Goal: Complete application form: Complete application form

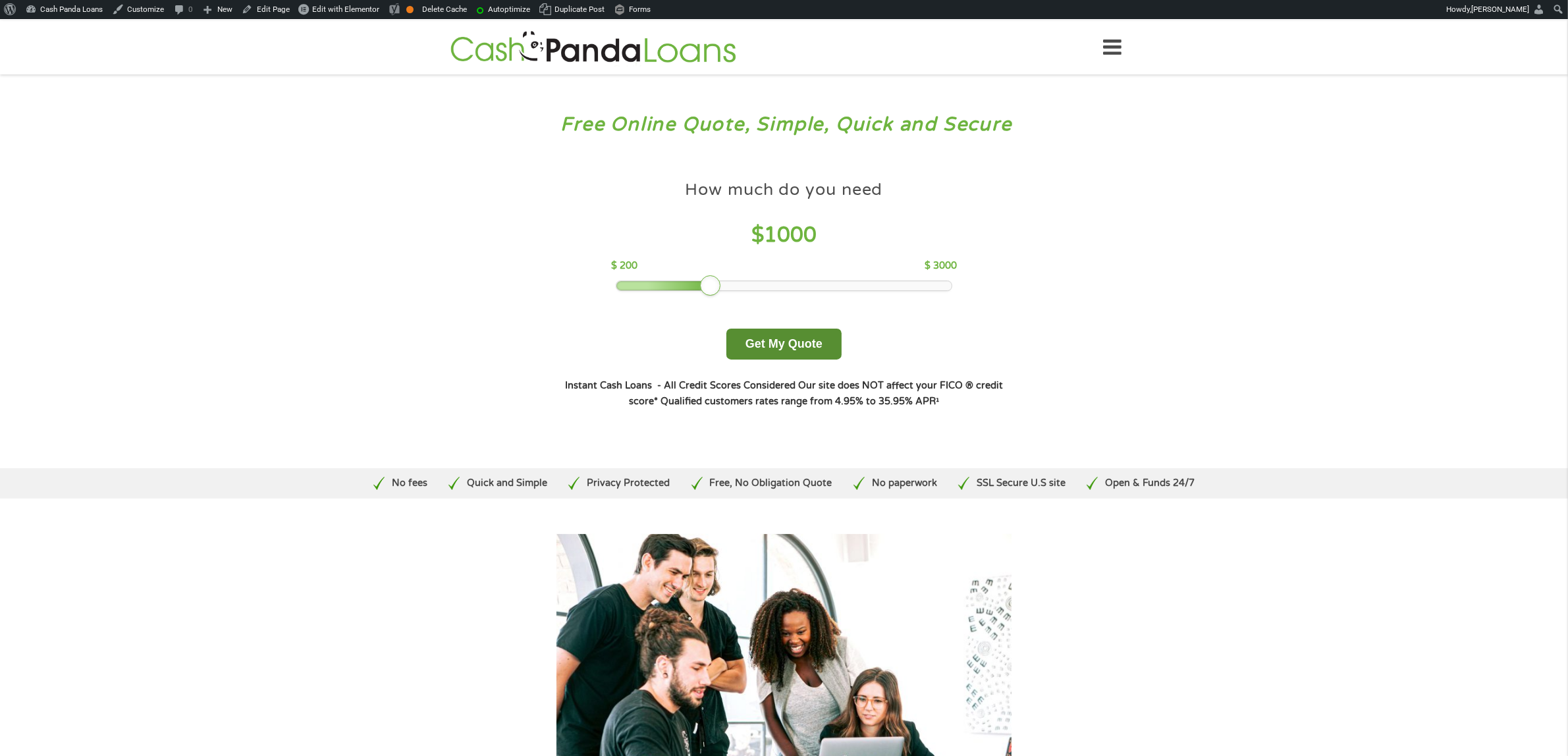
click at [808, 341] on button "Get My Quote" at bounding box center [784, 344] width 115 height 31
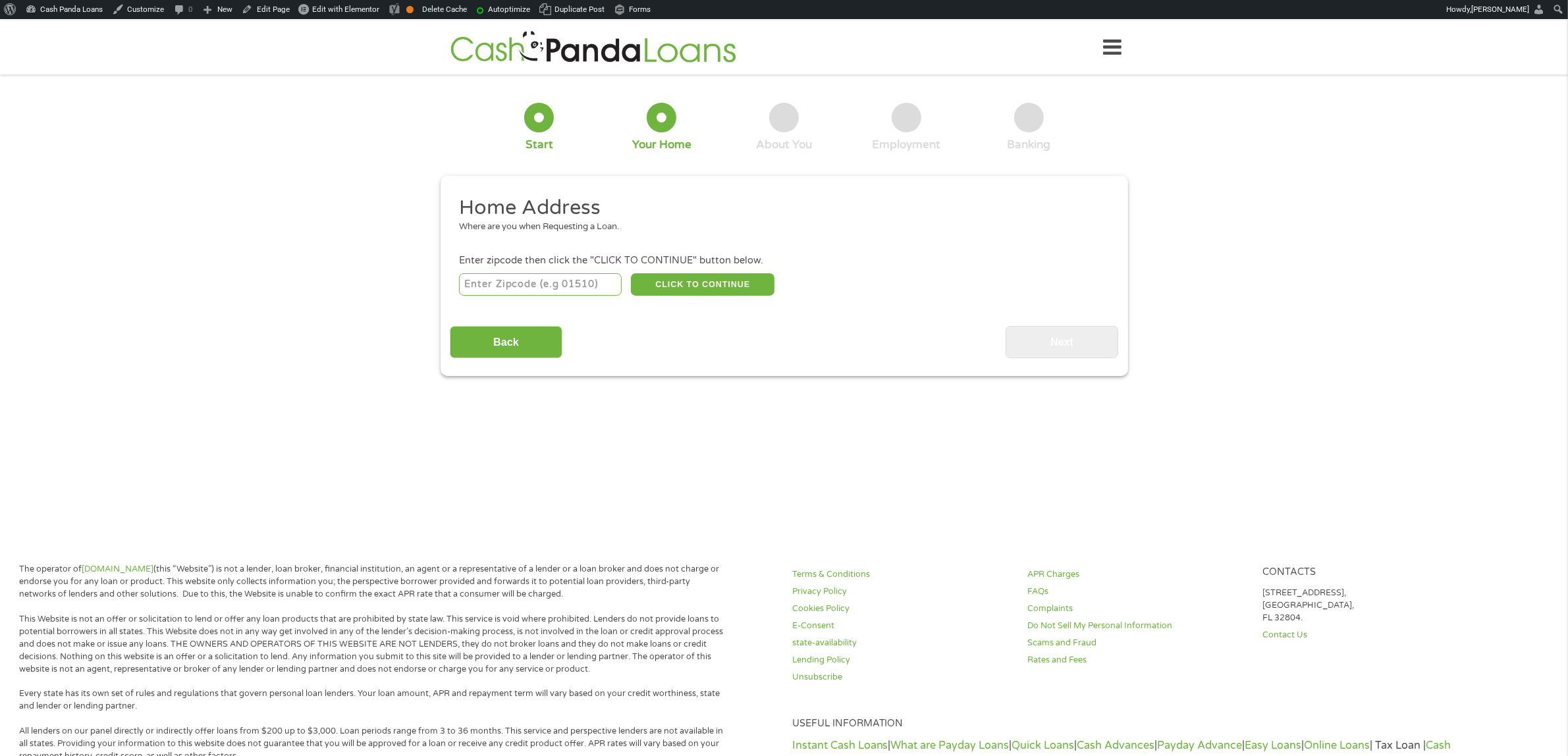
click at [549, 281] on input "number" at bounding box center [540, 284] width 163 height 23
type input "9010"
click at [718, 275] on button "CLICK TO CONTINUE" at bounding box center [702, 284] width 144 height 23
type input "09010"
type input "Apo"
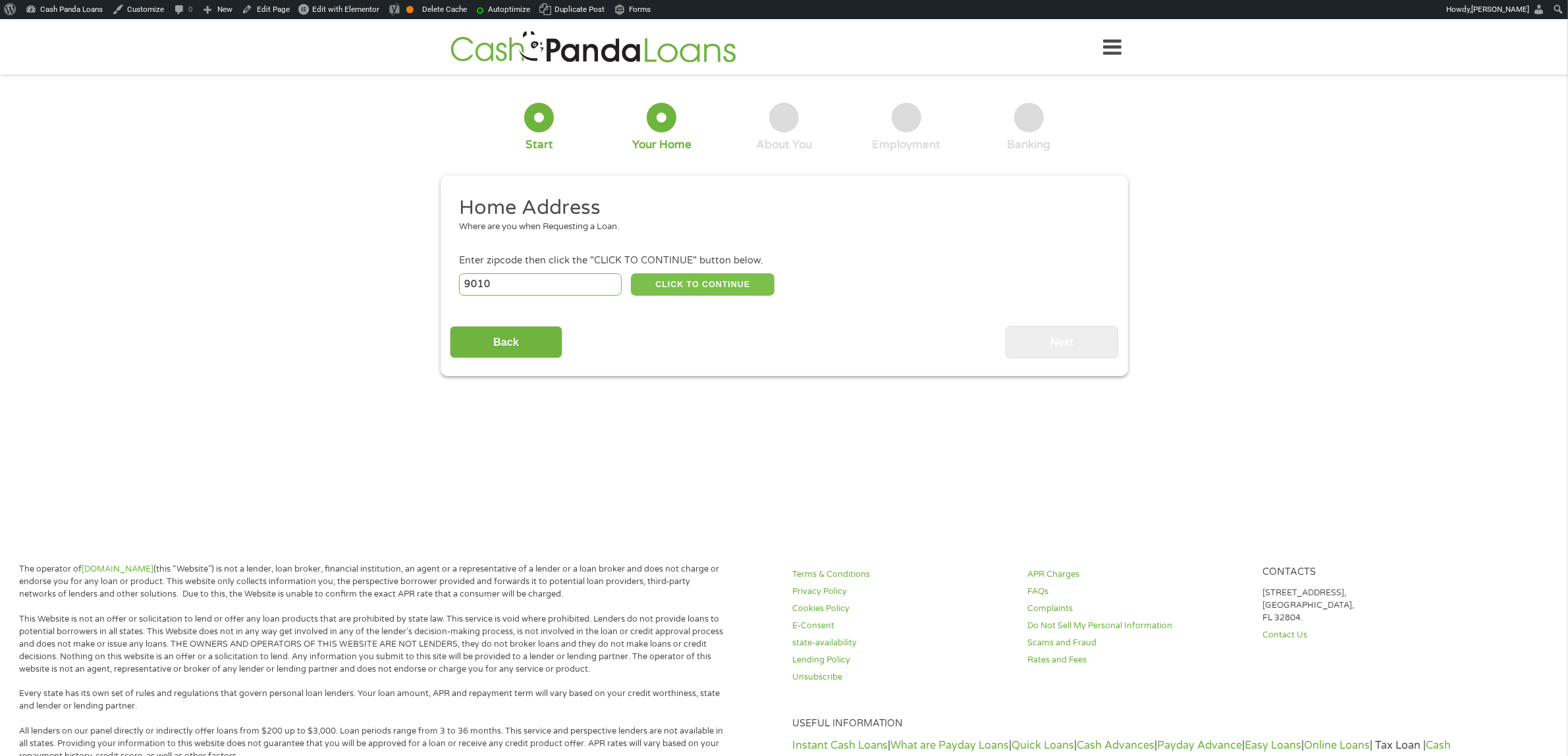
select select
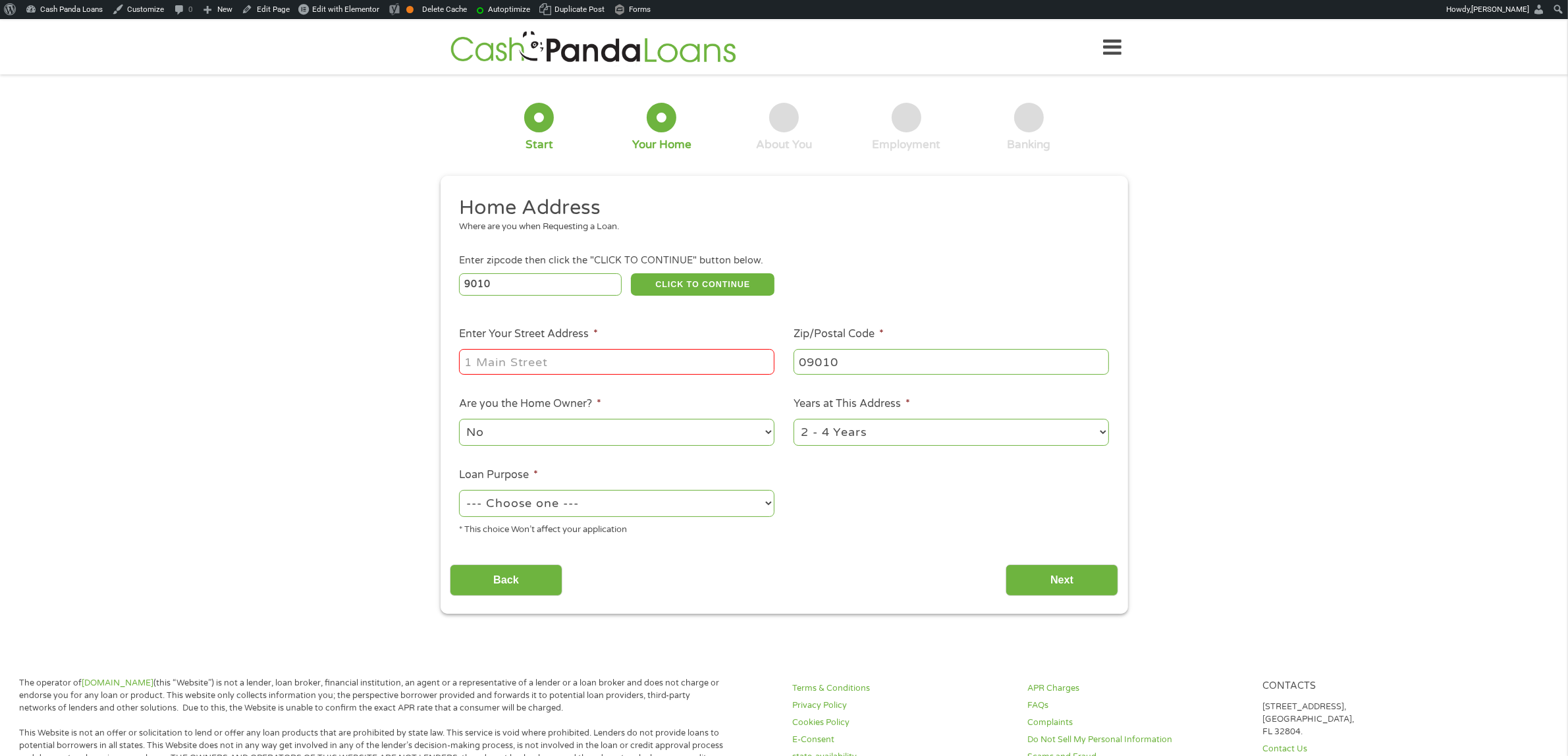
click at [607, 331] on li "Enter Your Street Address *" at bounding box center [616, 351] width 334 height 51
click at [619, 356] on input "Enter Your Street Address *" at bounding box center [616, 362] width 315 height 25
type input "1 main stree"
click at [662, 501] on select "--- Choose one --- Pay Bills Debt Consolidation Home Improvement Major Purchase…" at bounding box center [616, 504] width 315 height 27
select select "paybills"
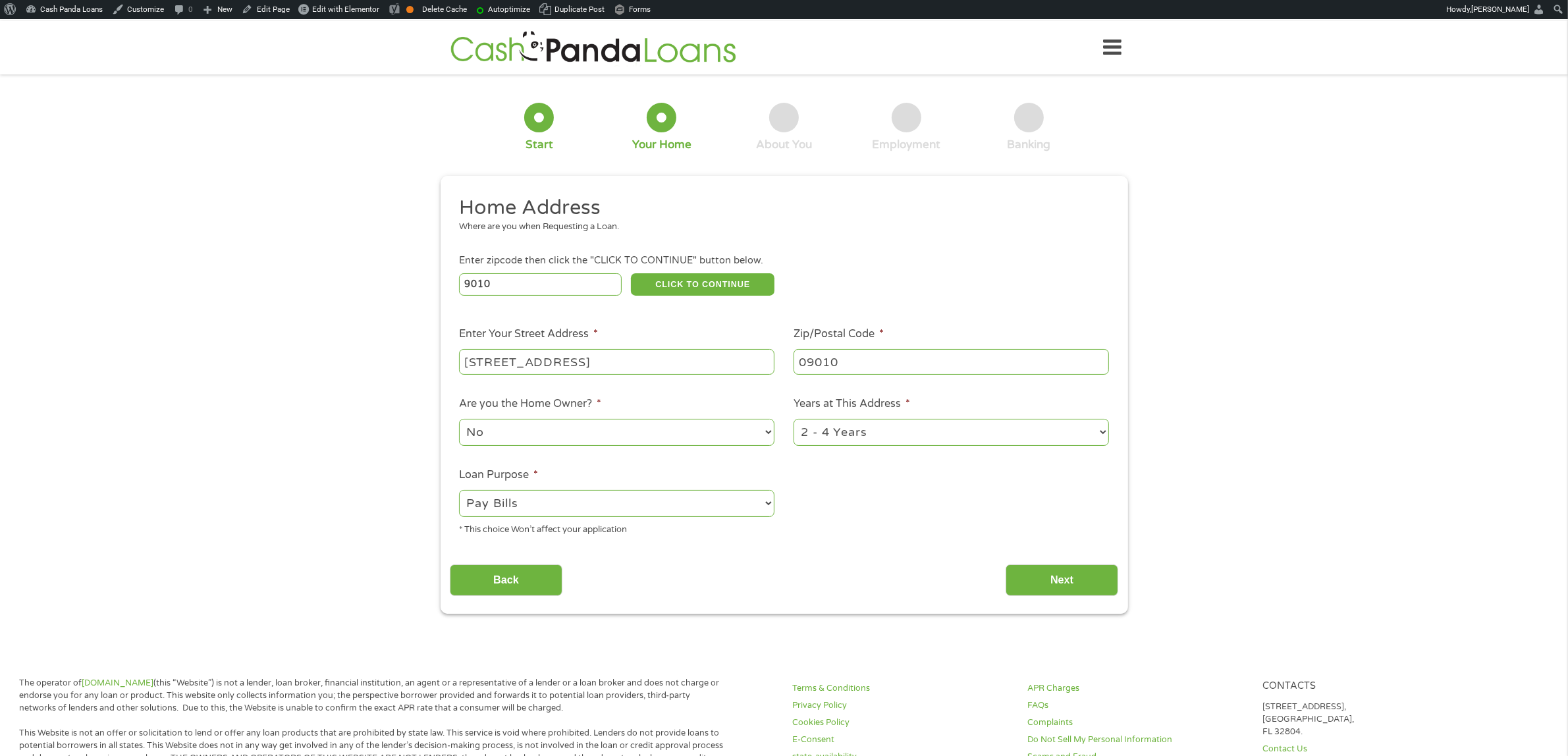
click at [459, 491] on select "--- Choose one --- Pay Bills Debt Consolidation Home Improvement Major Purchase…" at bounding box center [616, 504] width 315 height 27
click at [1052, 581] on input "Next" at bounding box center [1062, 581] width 113 height 32
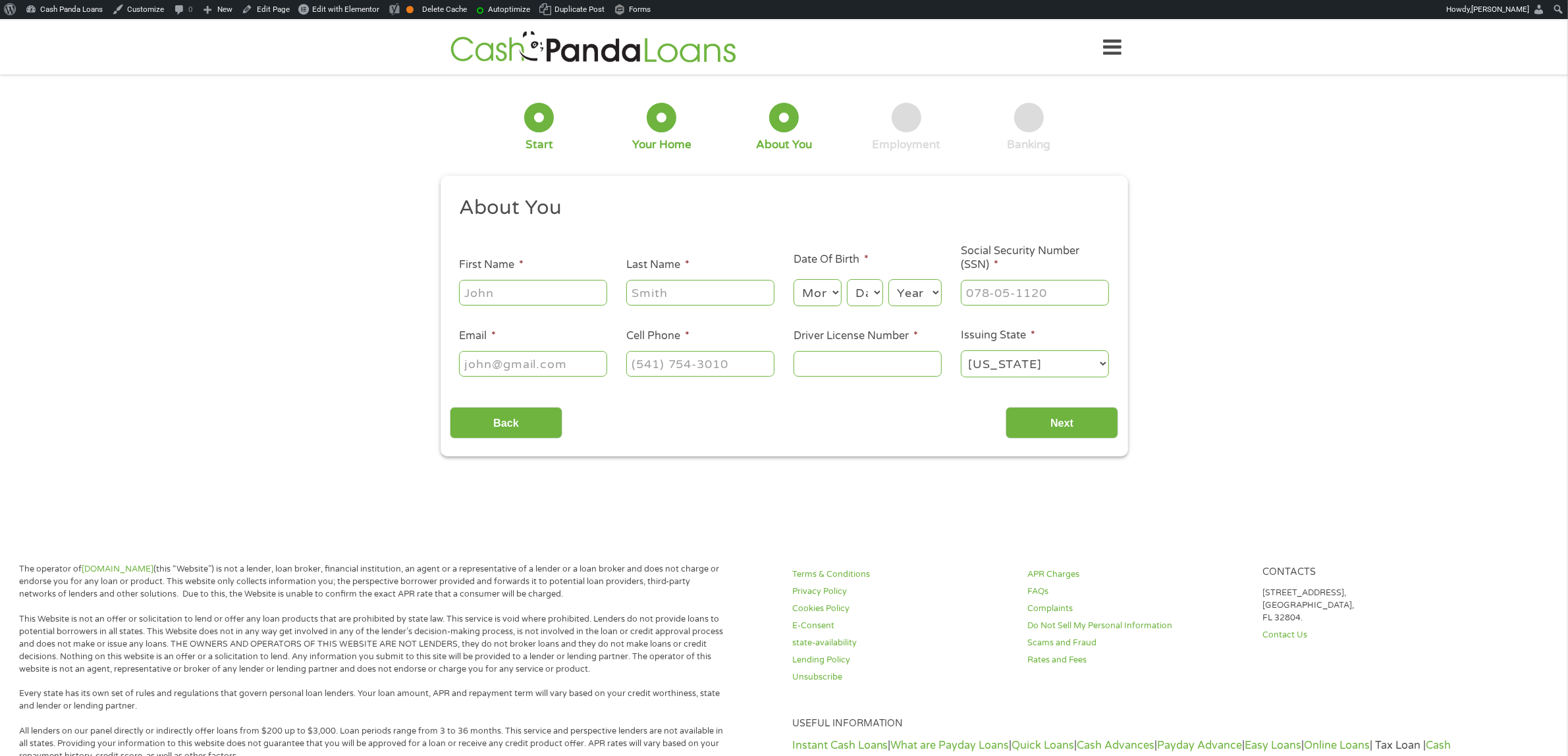
click at [527, 295] on input "First Name *" at bounding box center [533, 292] width 148 height 25
type input "3"
type input "dsfgs"
click at [653, 295] on input "Last Name *" at bounding box center [699, 292] width 148 height 25
type input "fdddd"
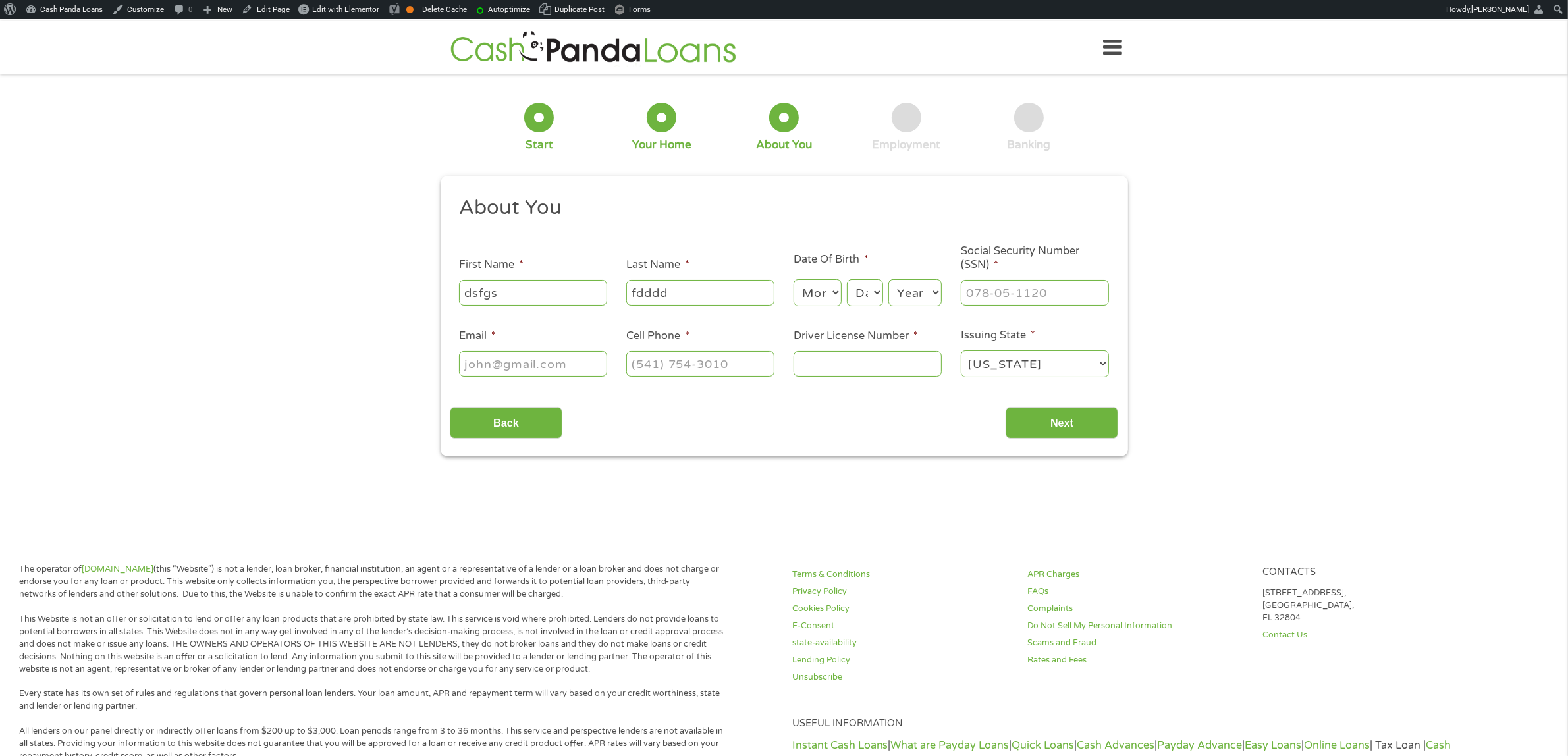
click at [812, 295] on select "Month 1 2 3 4 5 6 7 8 9 10 11 12" at bounding box center [817, 293] width 48 height 27
select select "5"
click at [793, 280] on select "Month 1 2 3 4 5 6 7 8 9 10 11 12" at bounding box center [817, 293] width 48 height 27
click at [852, 297] on select "Day 1 2 3 4 5 6 7 8 9 10 11 12 13 14 15 16 17 18 19 20 21 22 23 24 25 26 27 28 …" at bounding box center [865, 293] width 36 height 27
select select "5"
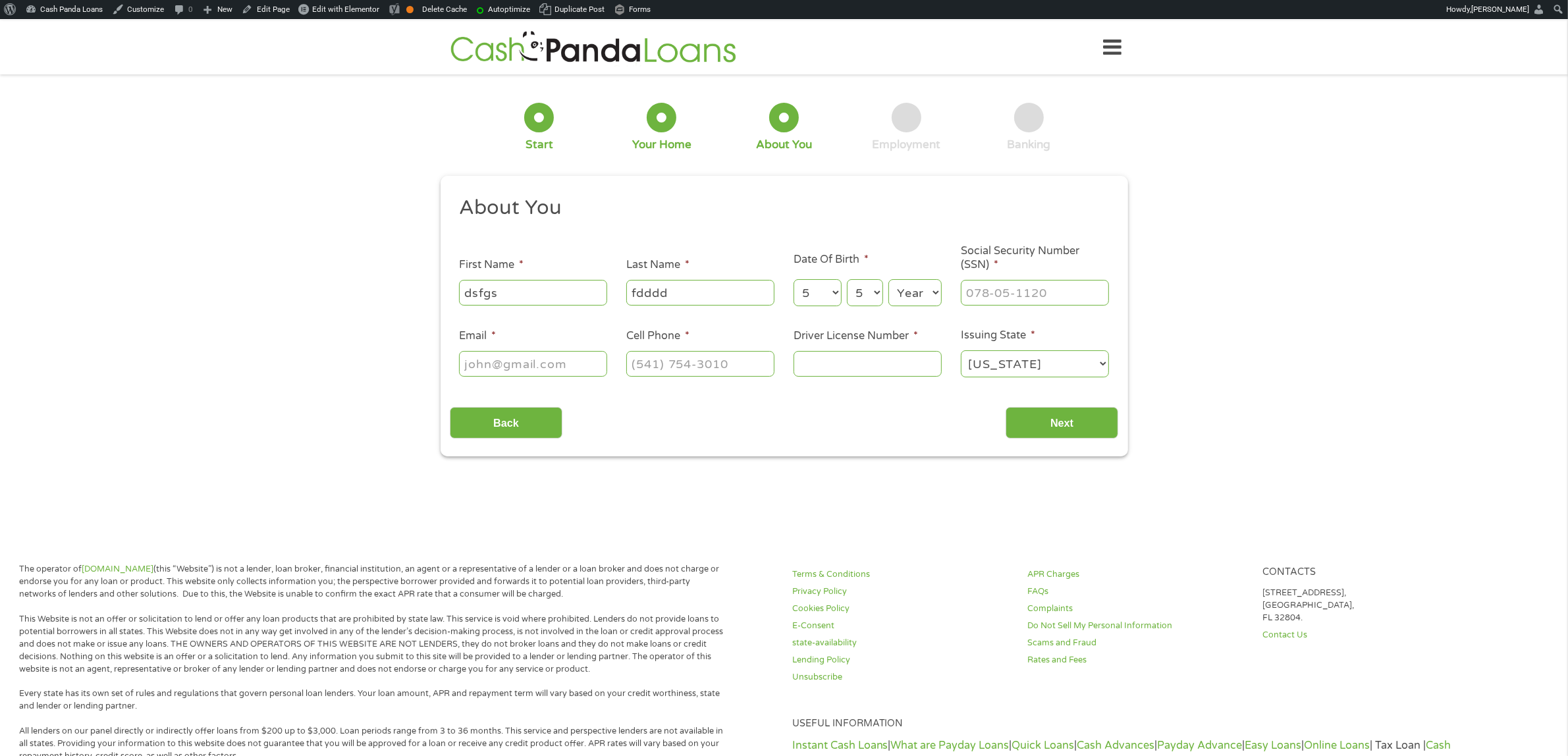
click at [847, 280] on select "Day 1 2 3 4 5 6 7 8 9 10 11 12 13 14 15 16 17 18 19 20 21 22 23 24 25 26 27 28 …" at bounding box center [865, 293] width 36 height 27
click at [909, 292] on select "Year 2007 2006 2005 2004 2003 2002 2001 2000 1999 1998 1997 1996 1995 1994 1993…" at bounding box center [915, 293] width 54 height 27
select select "2001"
click at [888, 280] on select "Year 2007 2006 2005 2004 2003 2002 2001 2000 1999 1998 1997 1996 1995 1994 1993…" at bounding box center [915, 293] width 54 height 27
click at [995, 293] on input "___-__-____" at bounding box center [1034, 292] width 148 height 25
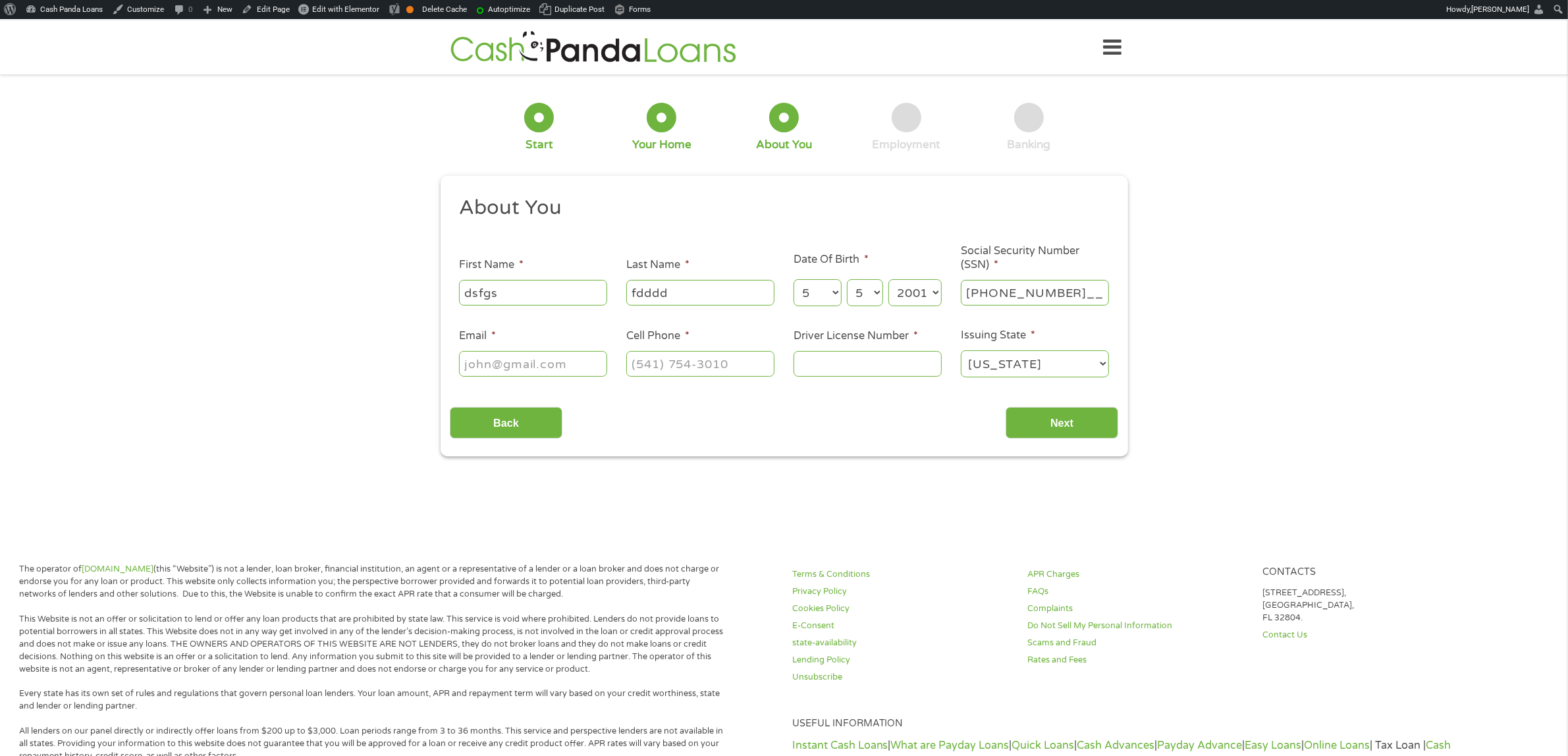
type input "352-25-555_"
click at [527, 370] on input "Email *" at bounding box center [533, 363] width 148 height 25
type input "johnbarns@gmail.com"
click at [641, 359] on input "(___) ___-____" at bounding box center [699, 363] width 148 height 25
type input "(541) 343-525_"
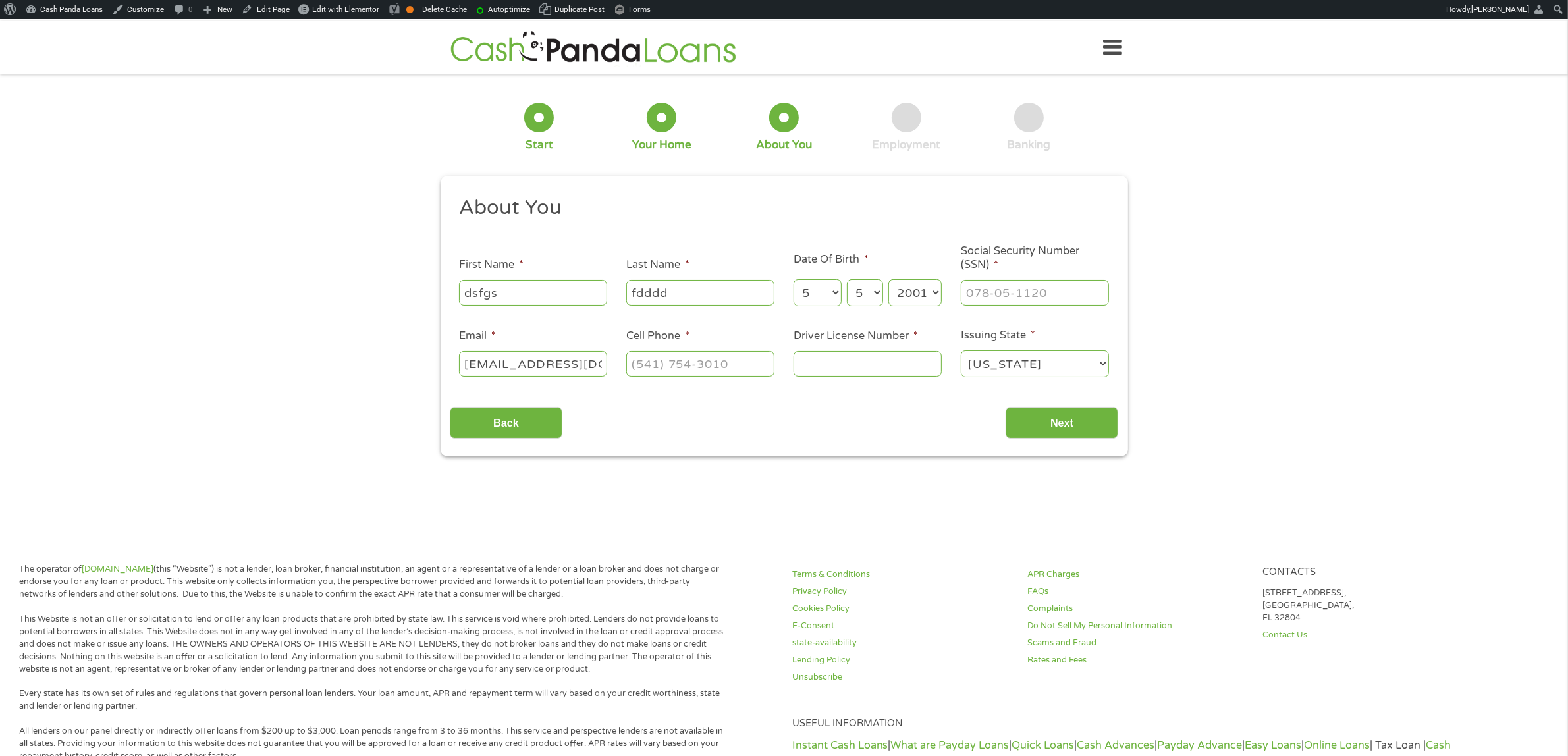
click at [837, 361] on input "Driver License Number *" at bounding box center [867, 363] width 148 height 25
type input "25252"
click at [1082, 422] on input "Next" at bounding box center [1062, 423] width 113 height 32
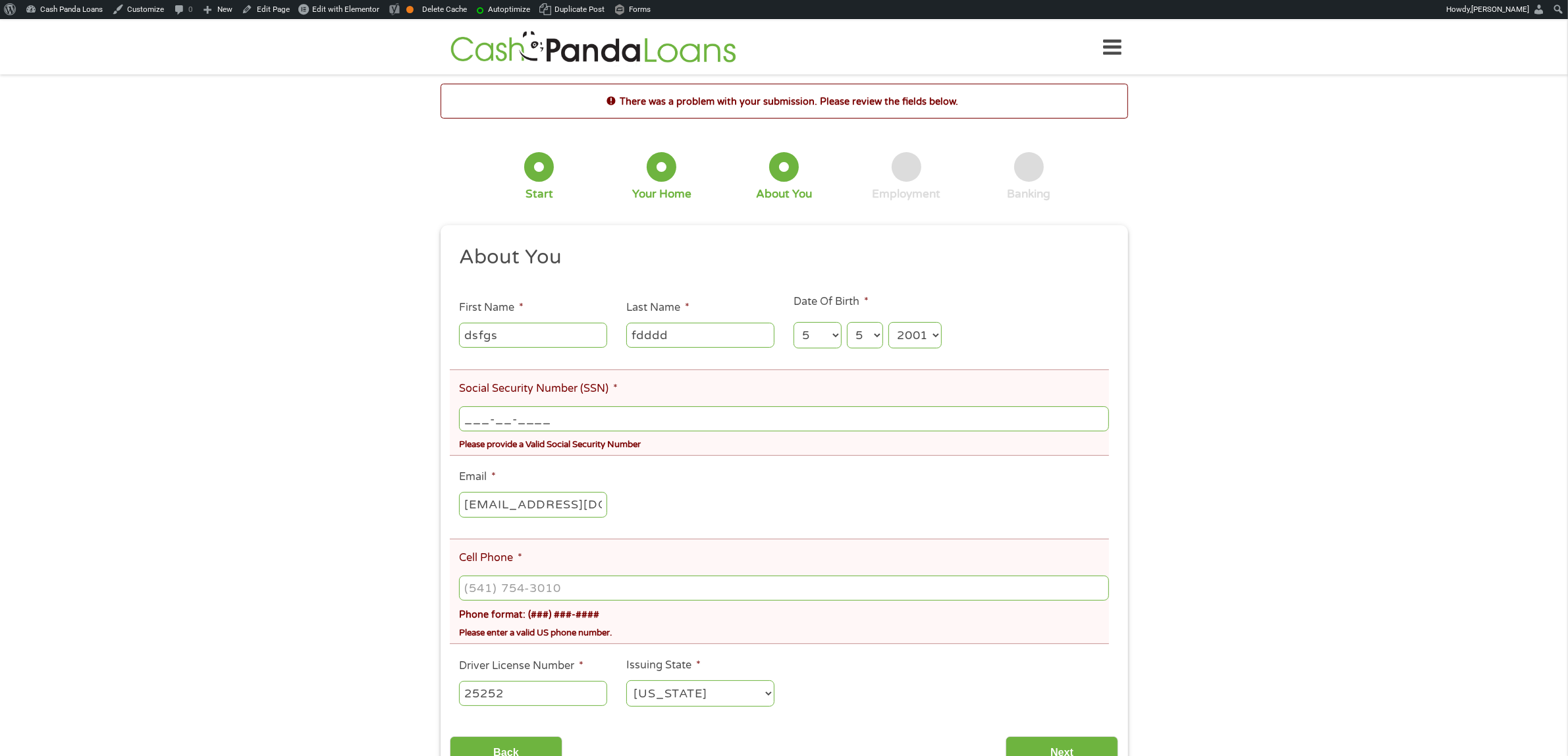
click at [632, 420] on input "___-__-____" at bounding box center [784, 419] width 649 height 25
type input "314-14-2153"
click at [611, 593] on input "(___) ___-____" at bounding box center [784, 588] width 649 height 25
type input "(231) 323-425_"
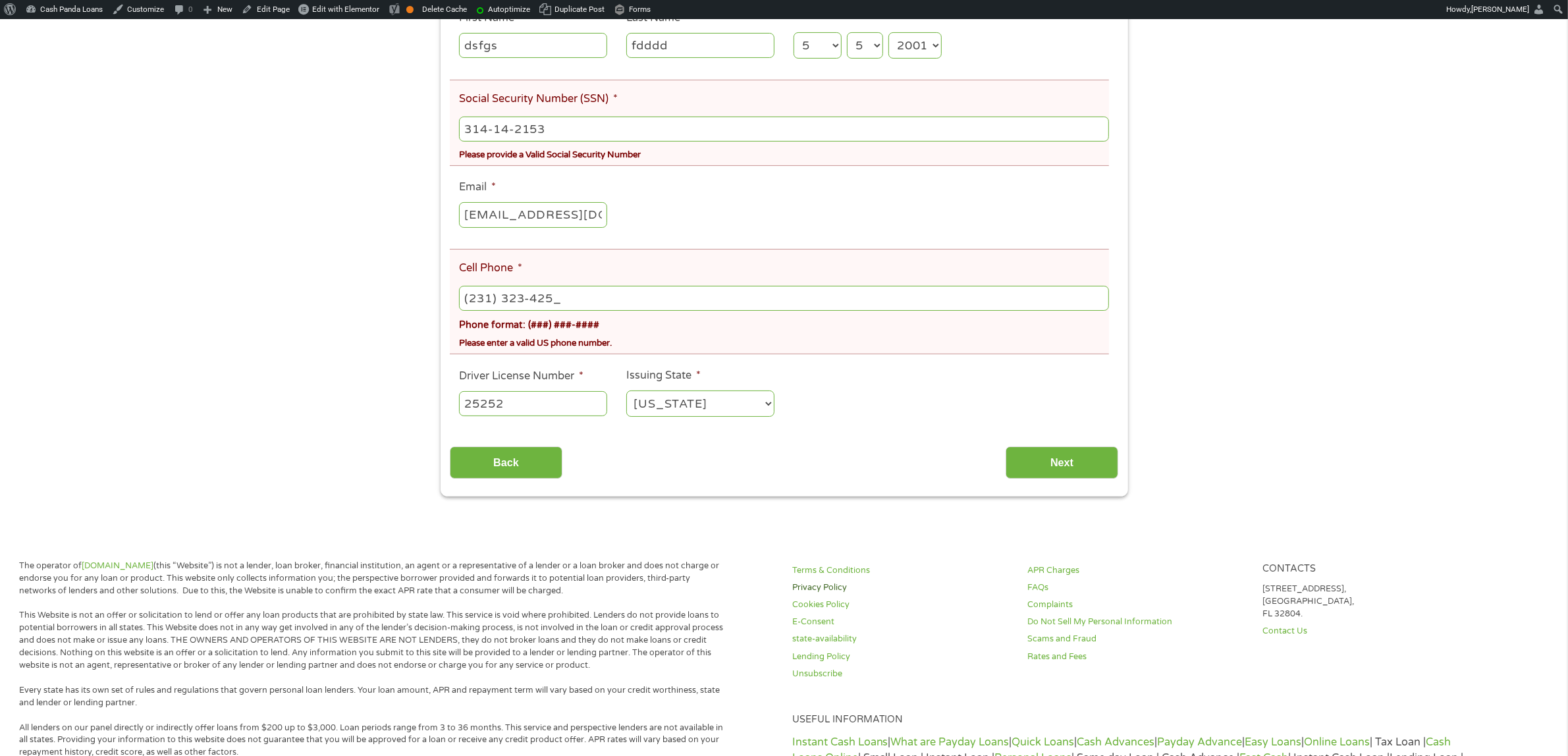
scroll to position [330, 0]
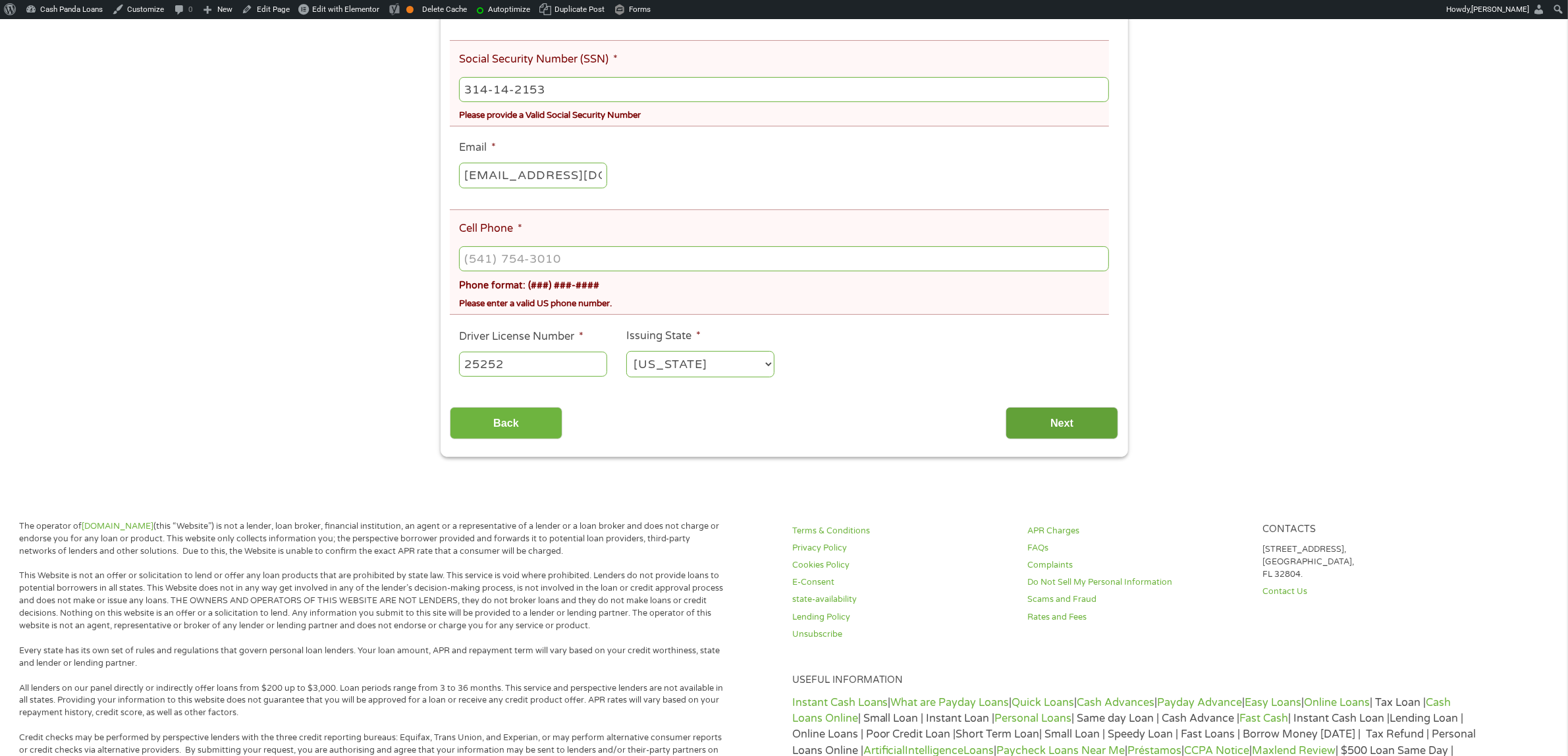
click at [1046, 420] on input "Next" at bounding box center [1062, 423] width 113 height 32
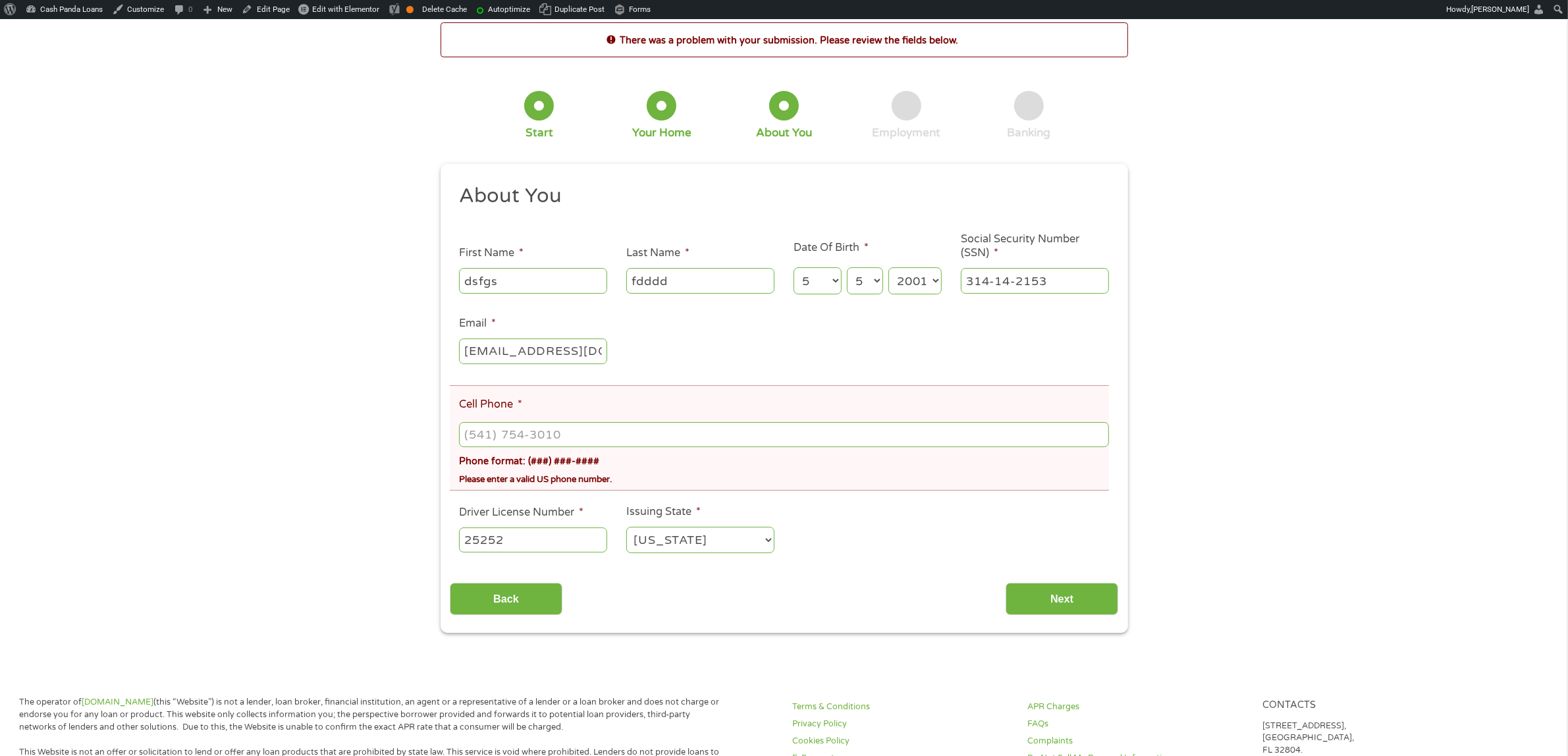
scroll to position [0, 0]
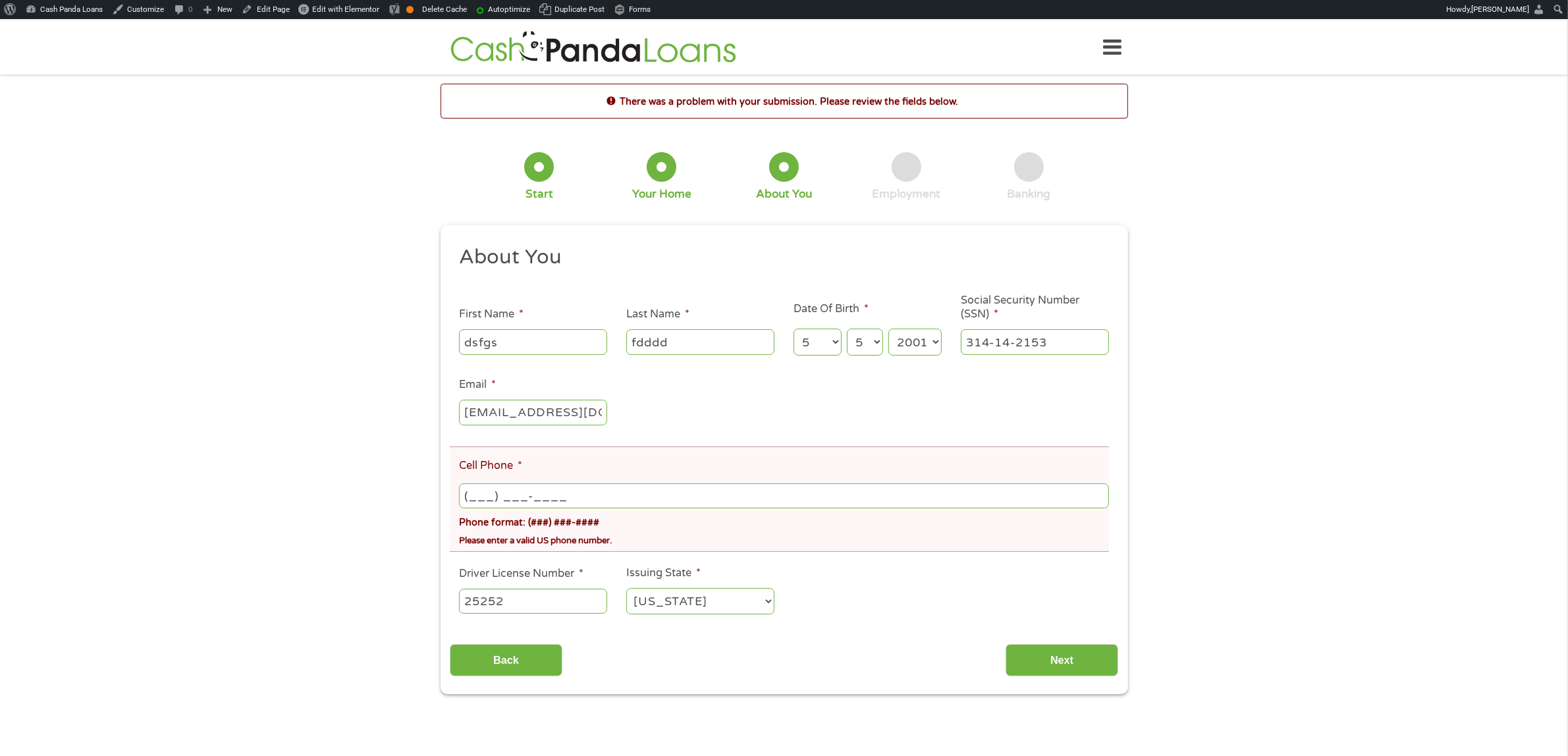
click at [498, 491] on input "(___) ___-____" at bounding box center [784, 496] width 649 height 25
click at [477, 498] on input "(___) 54_-____" at bounding box center [784, 496] width 649 height 25
drag, startPoint x: 471, startPoint y: 495, endPoint x: 508, endPoint y: 494, distance: 37.0
click at [508, 494] on input "(___) 54_-____" at bounding box center [784, 496] width 649 height 25
type input "(541) 243-2222"
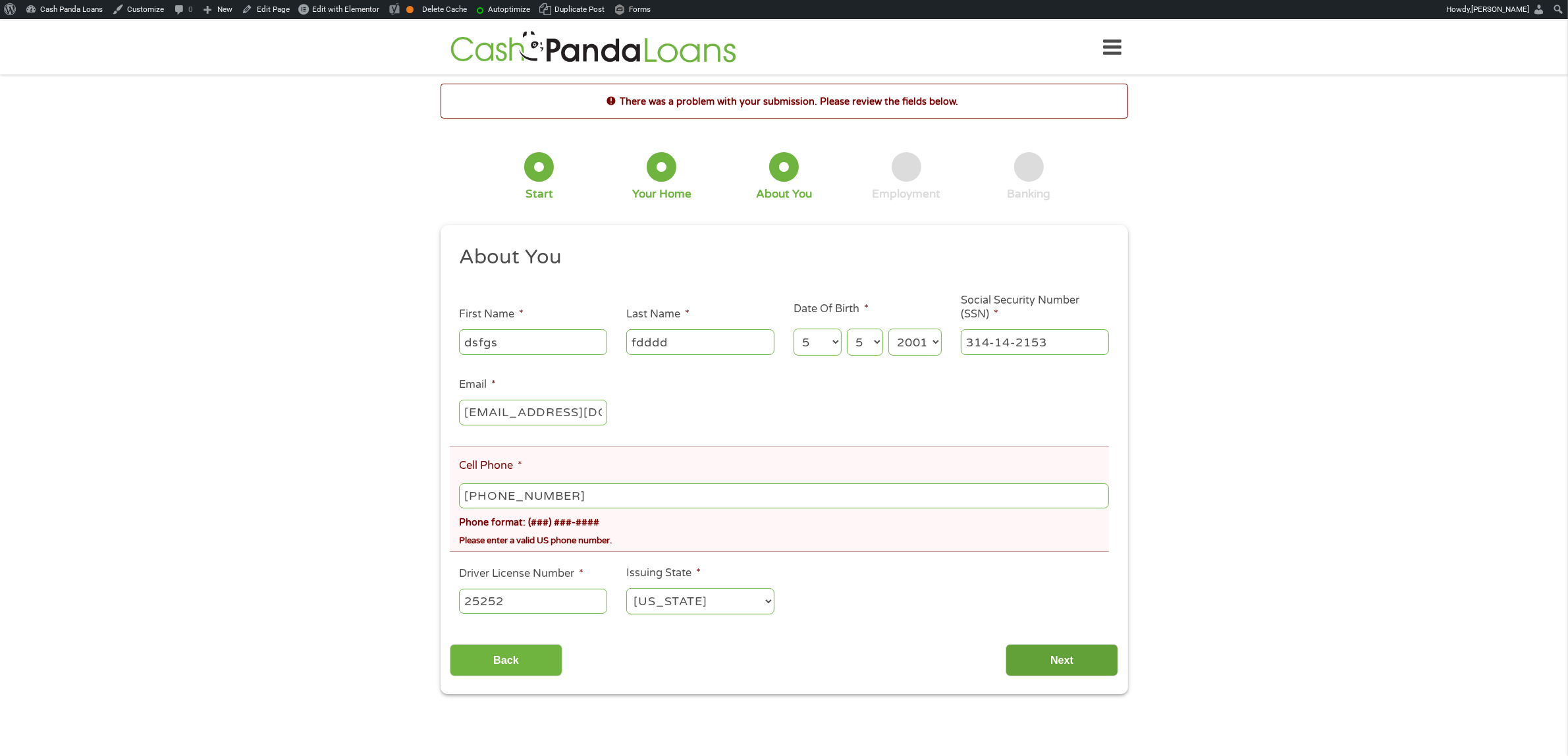
click at [1073, 659] on input "Next" at bounding box center [1062, 660] width 113 height 32
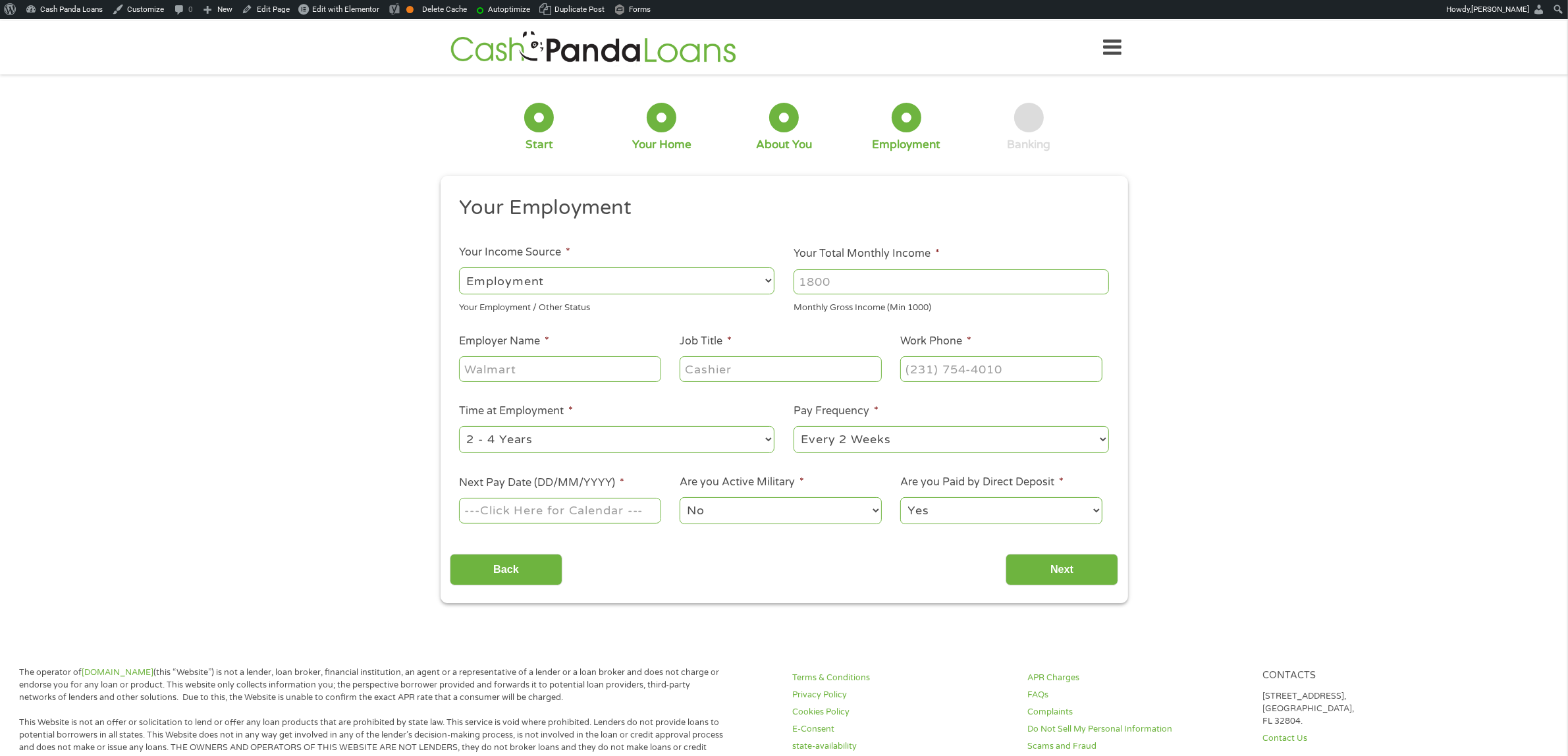
scroll to position [5, 6]
click at [845, 278] on input "Your Total Monthly Income *" at bounding box center [951, 281] width 315 height 25
click at [804, 278] on input "00" at bounding box center [951, 281] width 315 height 25
click at [797, 278] on input "00" at bounding box center [951, 281] width 315 height 25
type input "3200"
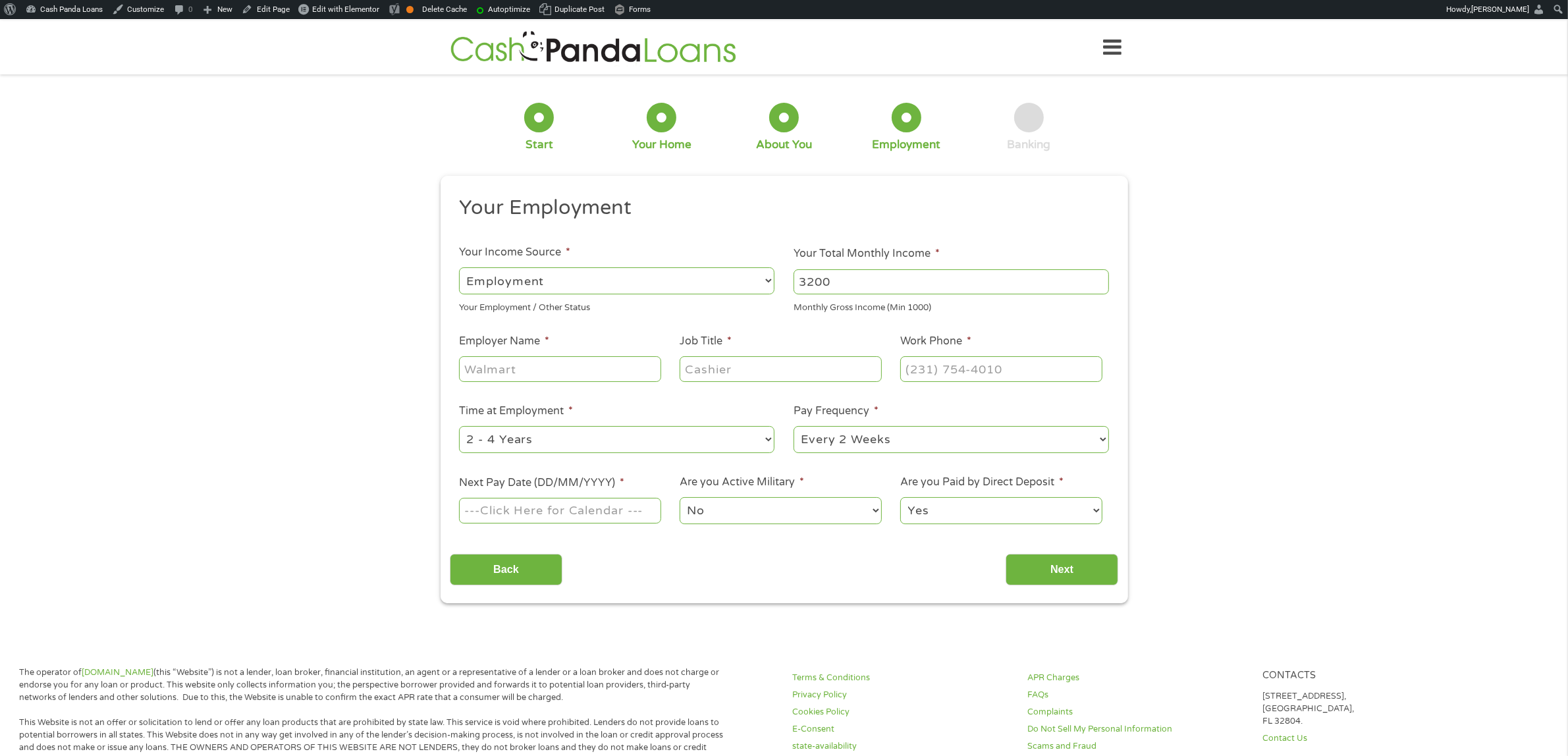
click at [604, 369] on input "Employer Name *" at bounding box center [560, 369] width 201 height 25
type input "s"
type input "aws"
click at [762, 370] on input "Job Title *" at bounding box center [780, 369] width 201 height 25
type input "sssssssle"
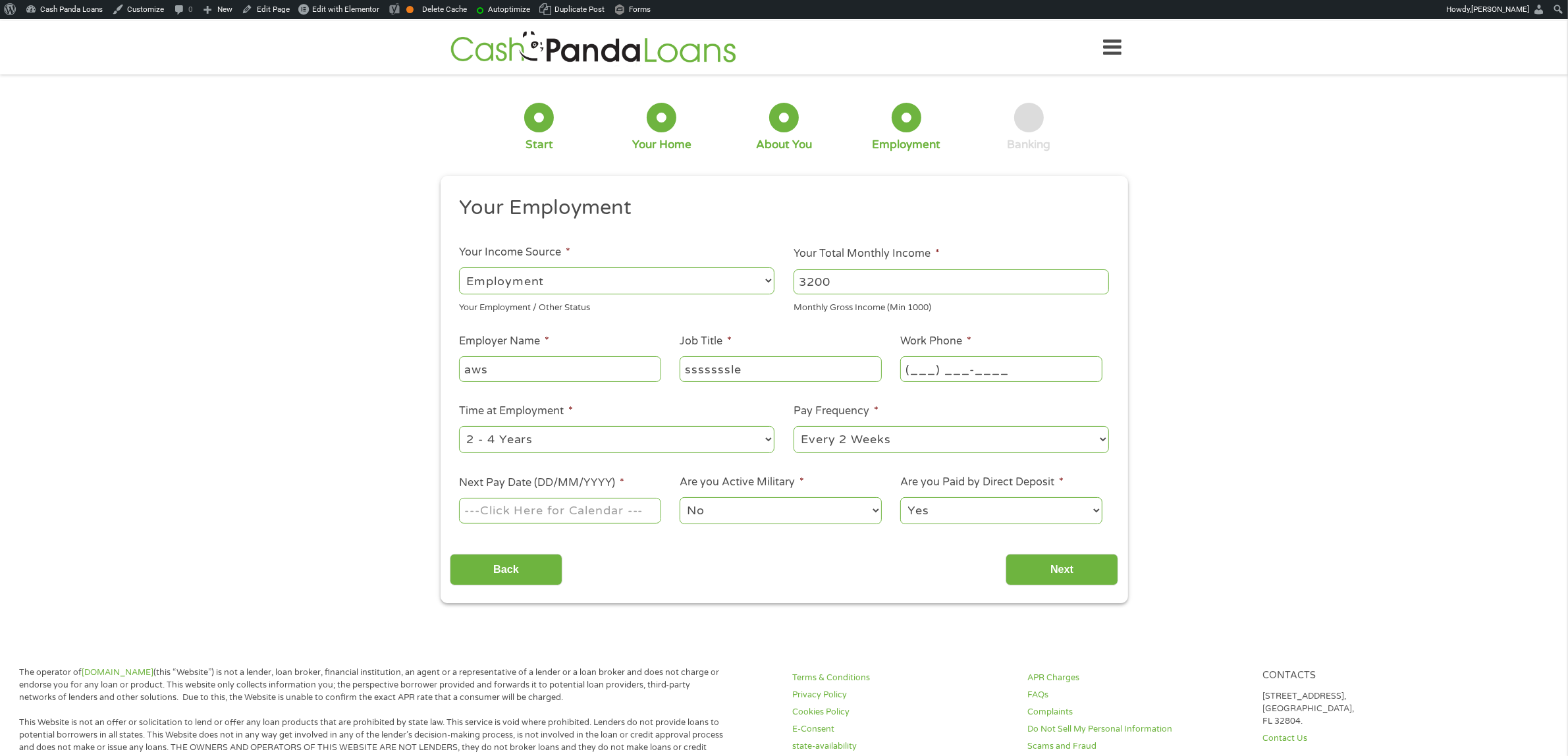
click at [964, 370] on input "(___) ___-____" at bounding box center [1000, 369] width 201 height 25
drag, startPoint x: 933, startPoint y: 367, endPoint x: 883, endPoint y: 367, distance: 50.0
click at [883, 367] on ul "Your Employment Your Income Source * --- Choose one --- Employment Self Employe…" at bounding box center [784, 365] width 668 height 341
type input "(231) 543-6363"
click at [584, 506] on input "Next Pay Date (DD/MM/YYYY) *" at bounding box center [560, 510] width 201 height 25
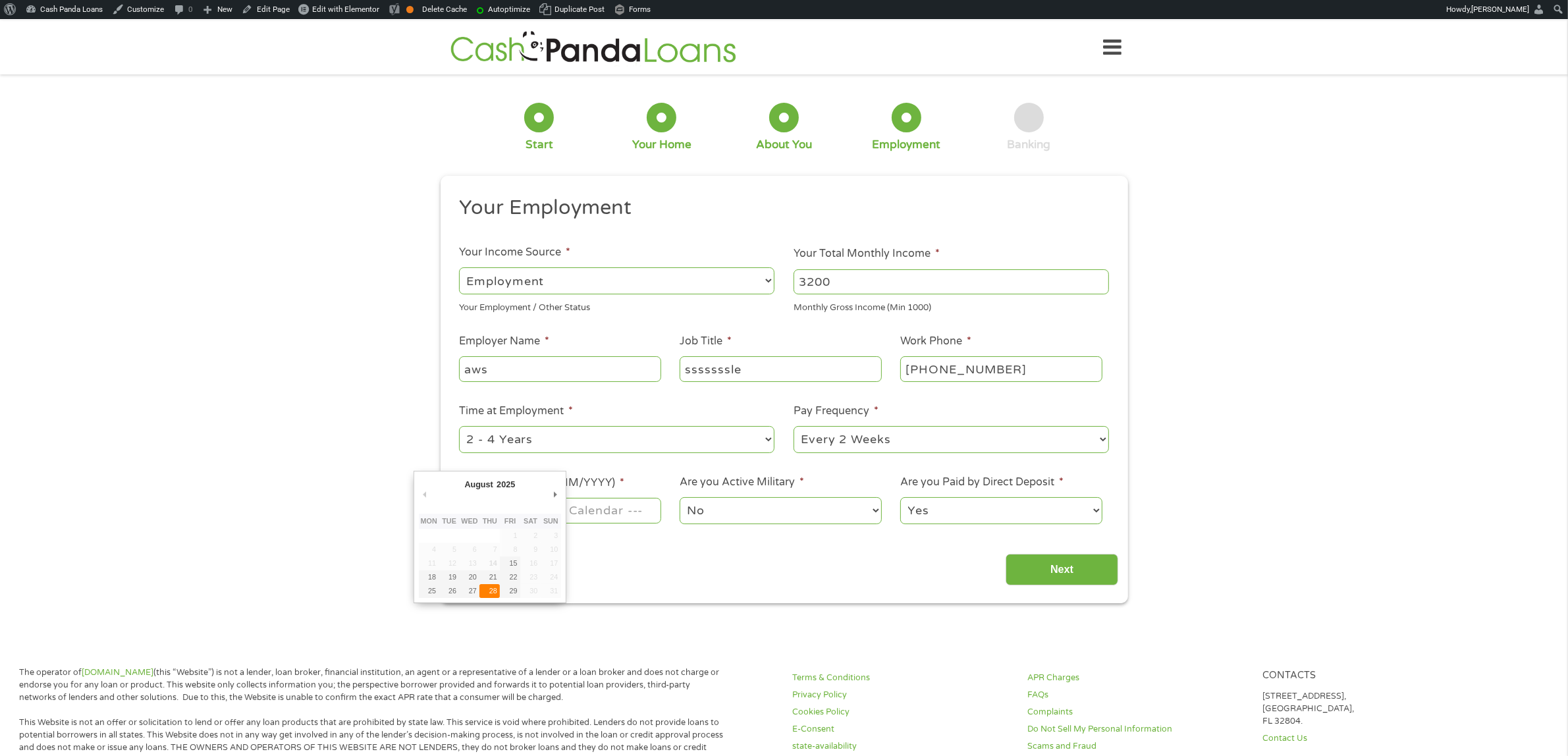
type input "28/08/2025"
click at [797, 509] on select "No Yes" at bounding box center [780, 510] width 201 height 27
select select "1"
click at [680, 497] on select "No Yes" at bounding box center [780, 510] width 201 height 27
click at [1050, 573] on input "Next" at bounding box center [1062, 570] width 113 height 32
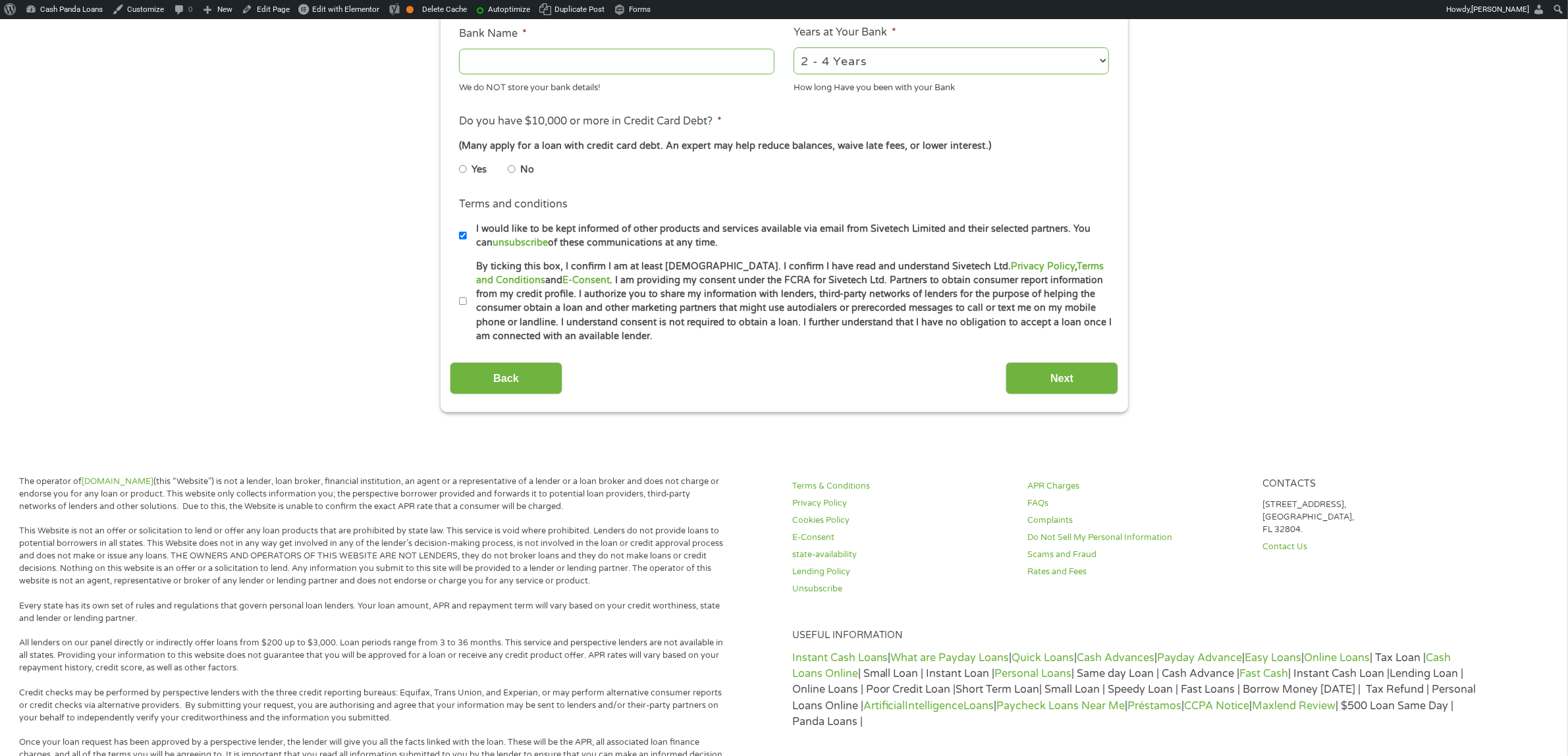
scroll to position [247, 0]
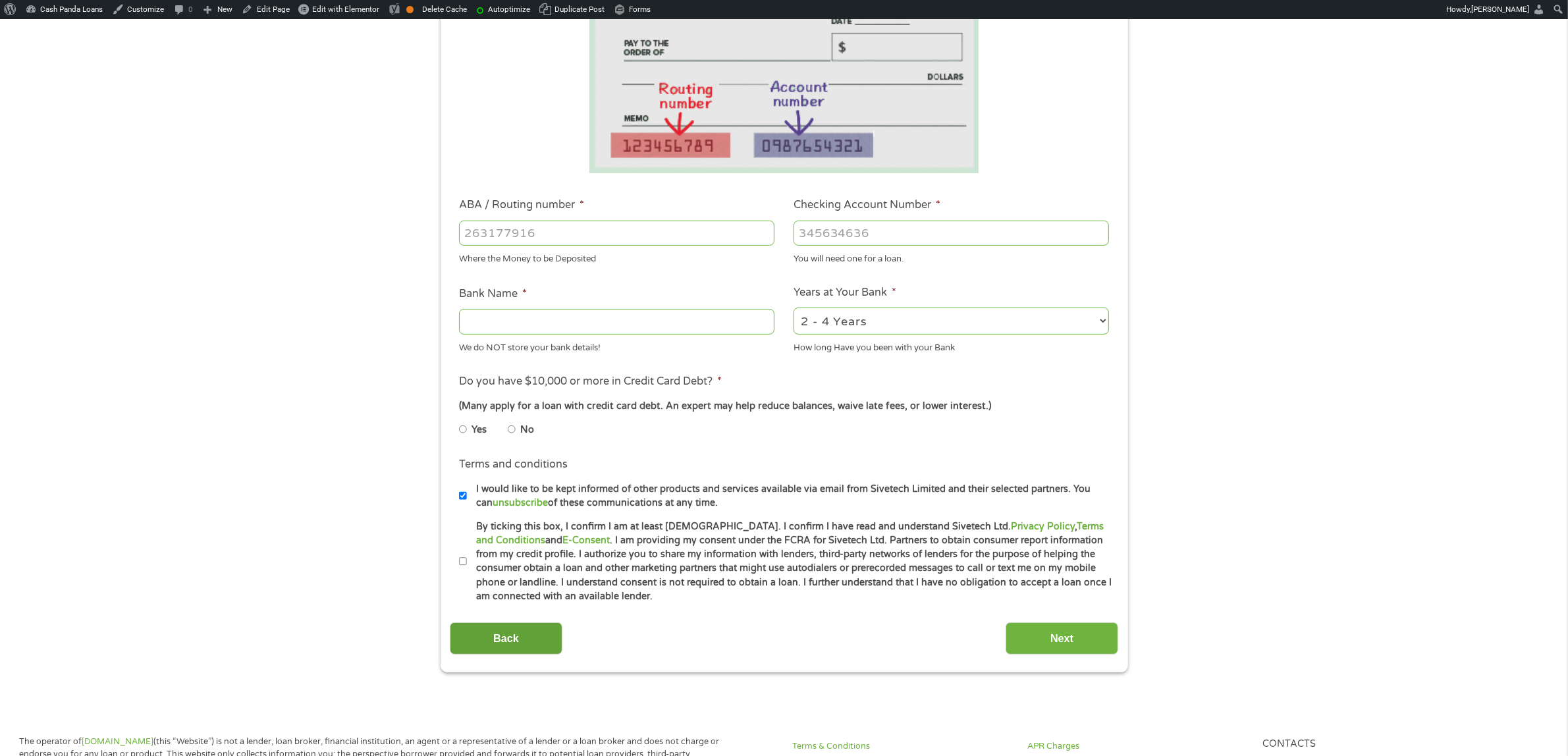
click at [508, 635] on input "Back" at bounding box center [506, 638] width 113 height 32
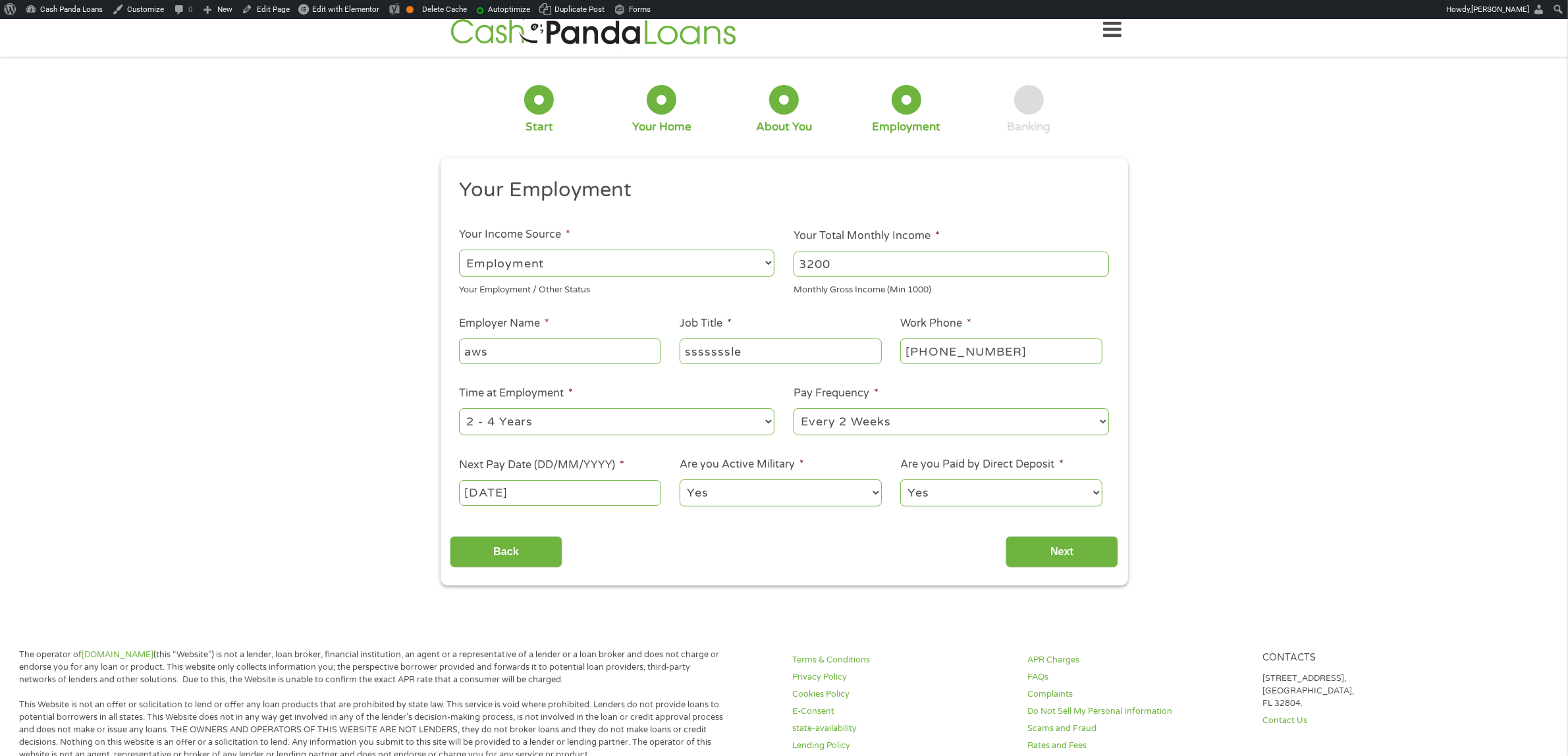
scroll to position [0, 0]
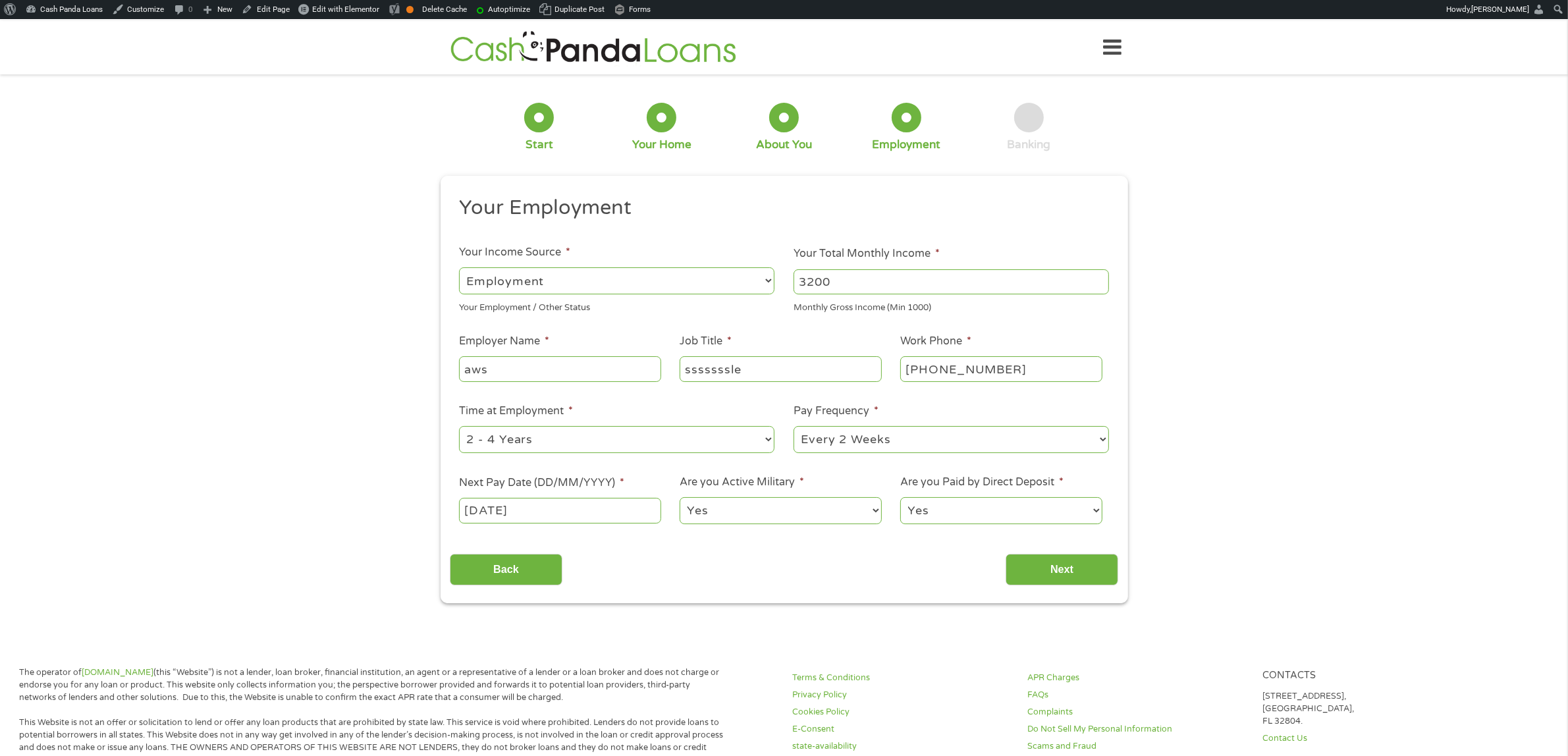
click at [746, 514] on select "No Yes" at bounding box center [780, 510] width 201 height 27
select select "0"
click at [680, 497] on select "No Yes" at bounding box center [780, 510] width 201 height 27
click at [1062, 571] on input "Next" at bounding box center [1062, 570] width 113 height 32
